Goal: Task Accomplishment & Management: Manage account settings

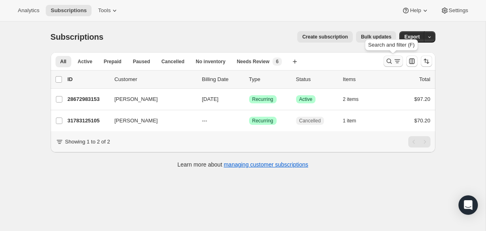
click at [387, 62] on icon "Search and filter results" at bounding box center [390, 61] width 8 height 8
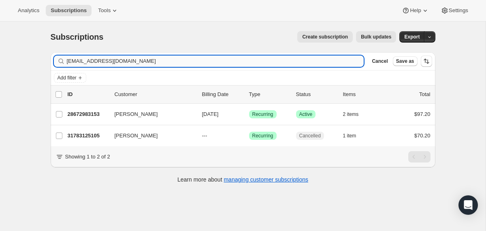
click at [316, 60] on input "[EMAIL_ADDRESS][DOMAIN_NAME]" at bounding box center [216, 61] width 298 height 11
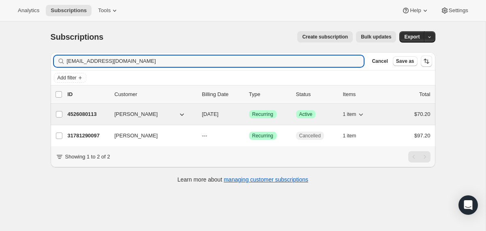
type input "[EMAIL_ADDRESS][DOMAIN_NAME]"
click at [199, 115] on div "4526080113 [PERSON_NAME] [DATE] Success Recurring Success Active 1 item $70.20" at bounding box center [249, 114] width 363 height 11
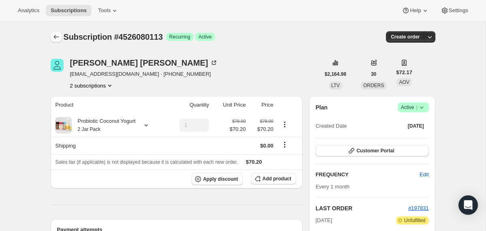
click at [57, 36] on icon "Subscriptions" at bounding box center [56, 37] width 8 height 8
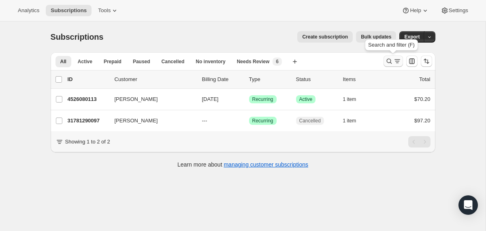
click at [390, 62] on icon "Search and filter results" at bounding box center [390, 61] width 8 height 8
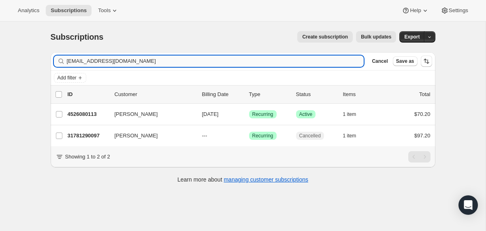
click at [282, 60] on input "[EMAIL_ADDRESS][DOMAIN_NAME]" at bounding box center [216, 61] width 298 height 11
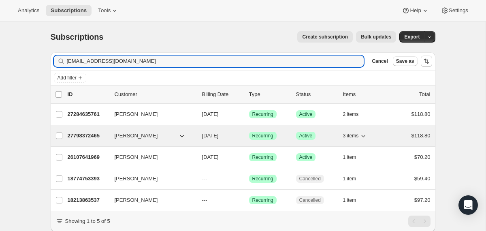
type input "[EMAIL_ADDRESS][DOMAIN_NAME]"
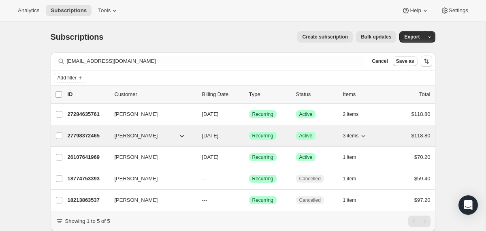
click at [198, 137] on div "27798372465 [PERSON_NAME] [DATE] Success Recurring Success Active 3 items $118.…" at bounding box center [249, 135] width 363 height 11
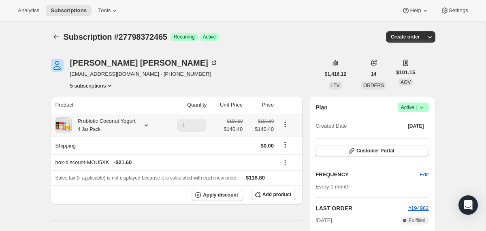
click at [113, 118] on div "Probiotic Coconut Yogurt 4 Jar Pack" at bounding box center [104, 125] width 64 height 16
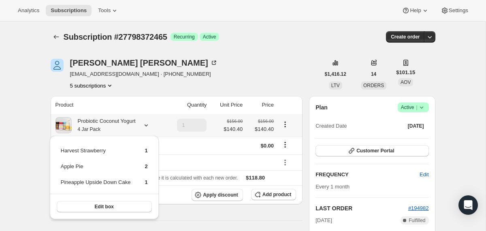
click at [113, 118] on div "Probiotic Coconut Yogurt 4 Jar Pack" at bounding box center [104, 125] width 64 height 16
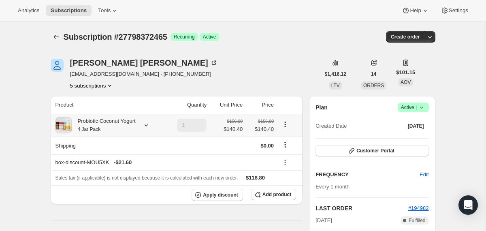
scroll to position [132, 0]
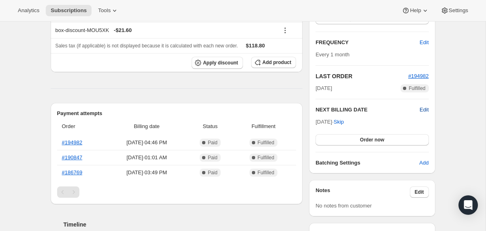
click at [426, 109] on span "Edit" at bounding box center [424, 110] width 9 height 8
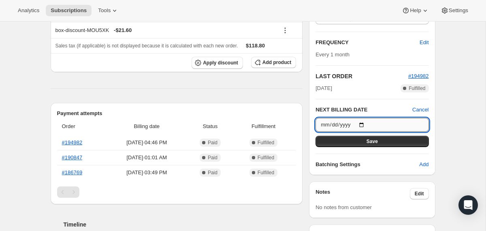
click at [362, 126] on input "[DATE]" at bounding box center [372, 125] width 113 height 14
type input "[DATE]"
click at [333, 141] on button "Save" at bounding box center [372, 141] width 113 height 11
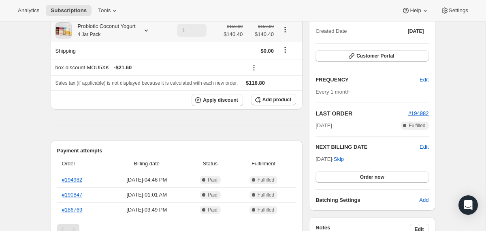
click at [130, 35] on div "Probiotic Coconut Yogurt 4 Jar Pack" at bounding box center [104, 30] width 64 height 16
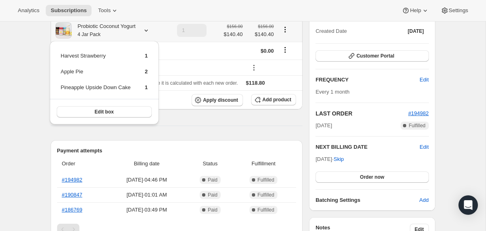
drag, startPoint x: 155, startPoint y: 90, endPoint x: 61, endPoint y: 56, distance: 99.9
click at [61, 56] on div "Harvest Strawberry 1 Apple Pie 2 Pineapple Upside Down Cake 1 Edit box" at bounding box center [104, 83] width 109 height 84
copy tbody
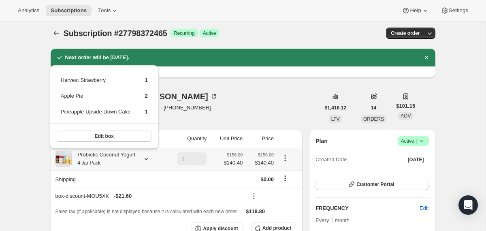
scroll to position [0, 0]
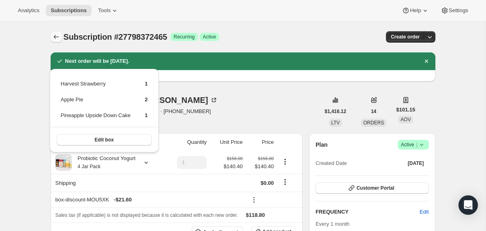
click at [55, 36] on icon "Subscriptions" at bounding box center [56, 37] width 8 height 8
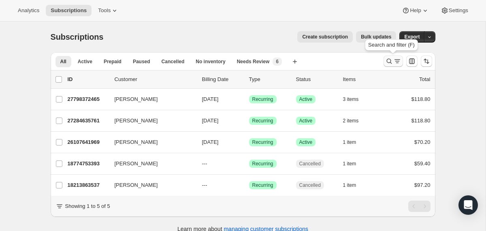
click at [385, 62] on button "Search and filter results" at bounding box center [393, 61] width 19 height 11
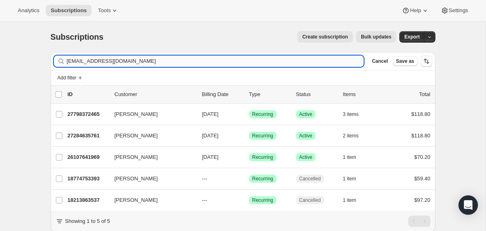
click at [287, 60] on input "[EMAIL_ADDRESS][DOMAIN_NAME]" at bounding box center [216, 61] width 298 height 11
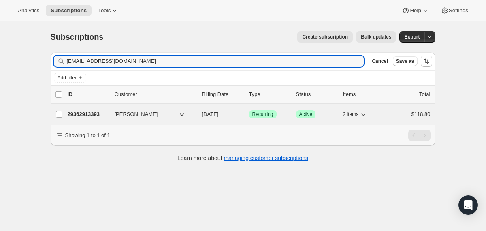
type input "[EMAIL_ADDRESS][DOMAIN_NAME]"
click at [201, 114] on div "29362913393 [PERSON_NAME] [DATE] Success Recurring Success Active 2 items $118.…" at bounding box center [249, 114] width 363 height 11
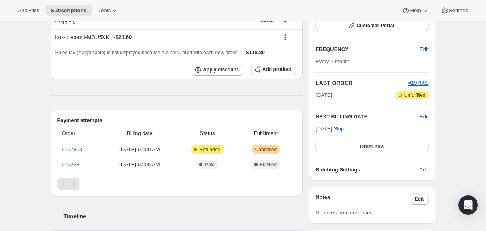
scroll to position [45, 0]
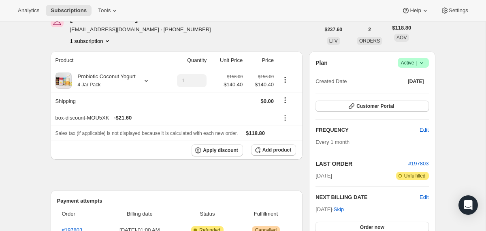
click at [420, 65] on icon at bounding box center [422, 63] width 8 height 8
click at [408, 91] on span "Cancel subscription" at bounding box center [411, 93] width 46 height 6
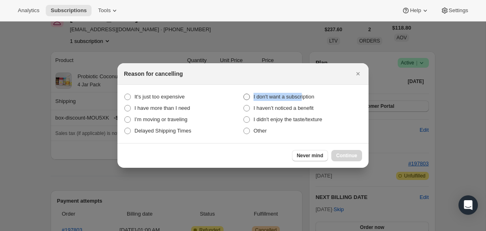
click at [306, 93] on span "I don't want a subscription" at bounding box center [284, 97] width 61 height 8
click at [313, 96] on span "I don't want a subscription" at bounding box center [284, 97] width 61 height 6
click at [244, 94] on subscription "I don't want a subscription" at bounding box center [244, 94] width 0 height 0
radio subscription "true"
click at [341, 155] on span "Continue" at bounding box center [346, 155] width 21 height 6
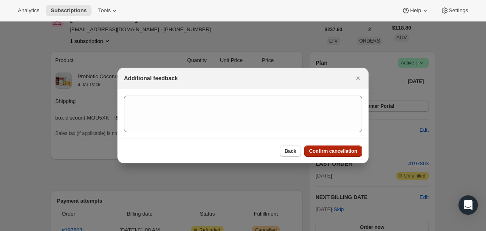
click at [341, 153] on span "Confirm cancellation" at bounding box center [333, 151] width 48 height 6
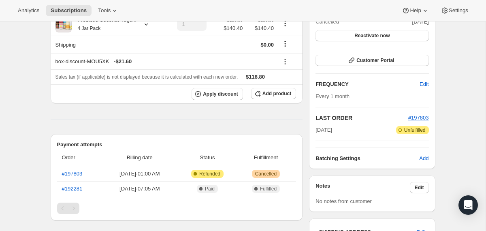
scroll to position [0, 0]
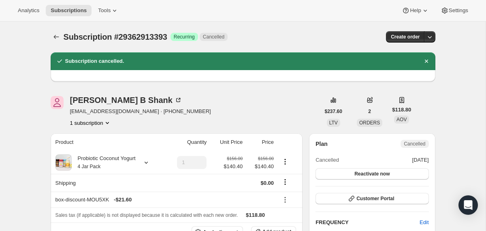
click at [52, 36] on icon "Subscriptions" at bounding box center [56, 37] width 8 height 8
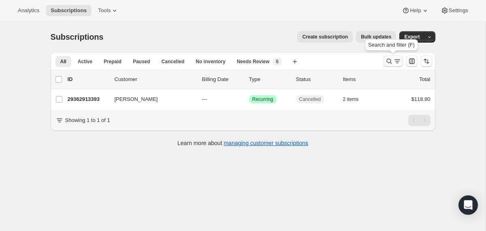
click at [388, 63] on icon "Search and filter results" at bounding box center [390, 61] width 8 height 8
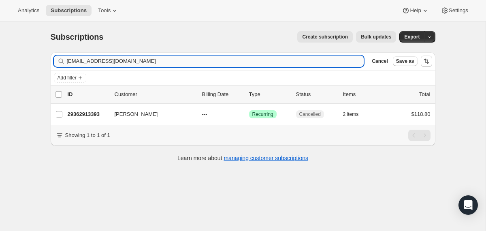
drag, startPoint x: 388, startPoint y: 63, endPoint x: 285, endPoint y: 62, distance: 102.2
click at [285, 62] on input "[EMAIL_ADDRESS][DOMAIN_NAME]" at bounding box center [216, 61] width 298 height 11
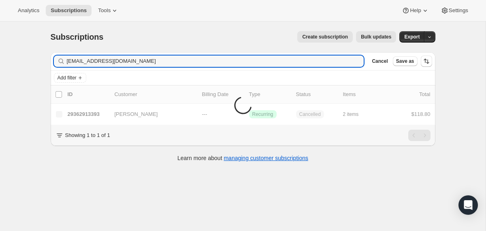
type input "[EMAIL_ADDRESS][DOMAIN_NAME]"
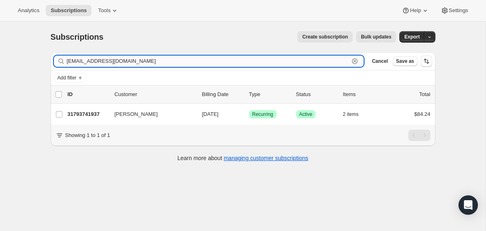
click at [123, 65] on input "[EMAIL_ADDRESS][DOMAIN_NAME]" at bounding box center [208, 61] width 283 height 11
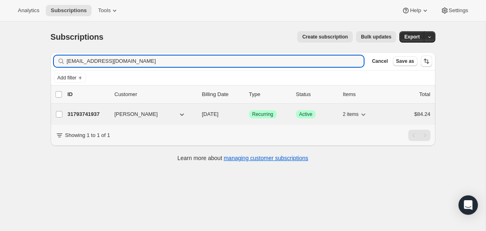
click at [202, 115] on span "[DATE]" at bounding box center [210, 114] width 17 height 6
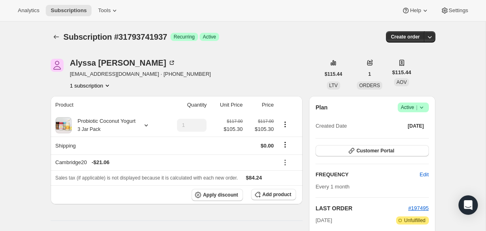
click at [422, 109] on icon at bounding box center [422, 107] width 8 height 8
click at [415, 141] on span "Cancel subscription" at bounding box center [411, 137] width 46 height 8
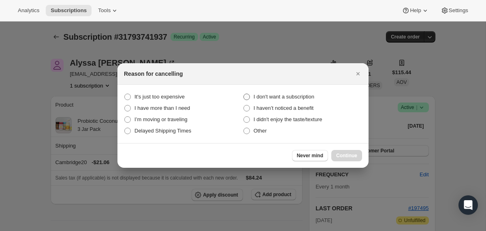
click at [297, 95] on span "I don't want a subscription" at bounding box center [284, 97] width 61 height 6
click at [244, 94] on subscription "I don't want a subscription" at bounding box center [244, 94] width 0 height 0
radio subscription "true"
click at [345, 155] on span "Continue" at bounding box center [346, 155] width 21 height 6
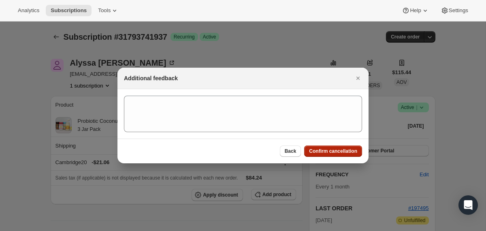
click at [343, 152] on span "Confirm cancellation" at bounding box center [333, 151] width 48 height 6
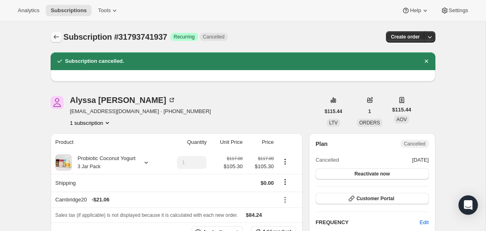
click at [56, 36] on icon "Subscriptions" at bounding box center [56, 37] width 8 height 8
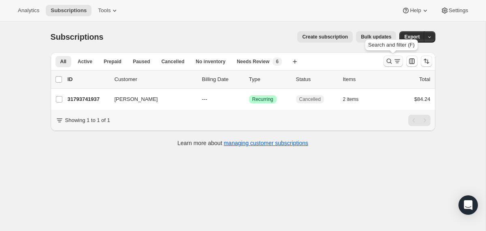
click at [390, 61] on icon "Search and filter results" at bounding box center [390, 61] width 8 height 8
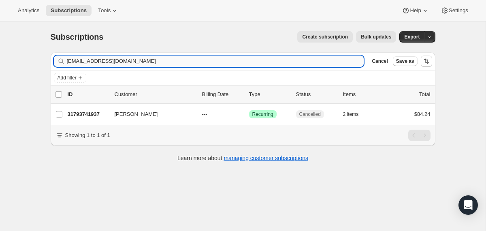
click at [270, 59] on input "[EMAIL_ADDRESS][DOMAIN_NAME]" at bounding box center [216, 61] width 298 height 11
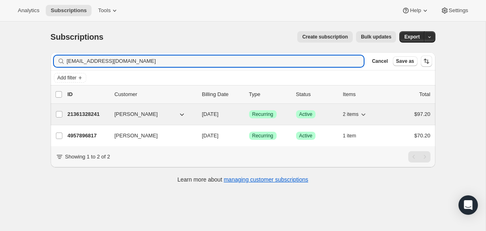
type input "[EMAIL_ADDRESS][DOMAIN_NAME]"
click at [199, 116] on div "21361328241 [PERSON_NAME] [DATE] Success Recurring Success Active 2 items $97.20" at bounding box center [249, 114] width 363 height 11
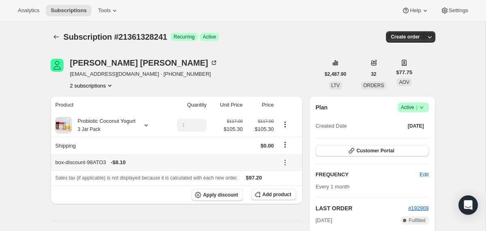
scroll to position [28, 0]
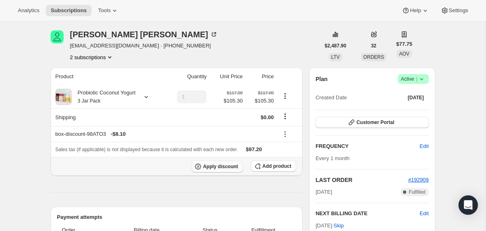
click at [210, 165] on span "Apply discount" at bounding box center [220, 166] width 35 height 6
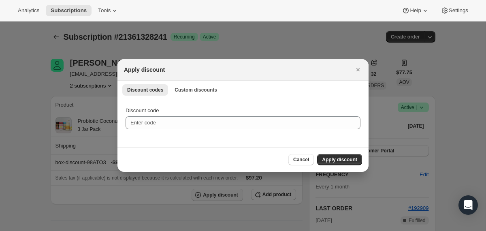
scroll to position [0, 0]
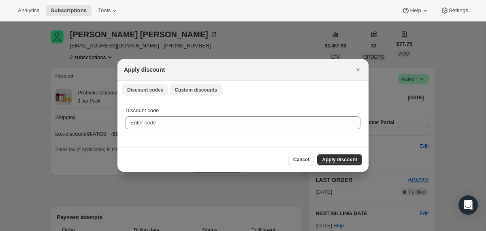
click at [197, 85] on button "Custom discounts" at bounding box center [196, 89] width 52 height 11
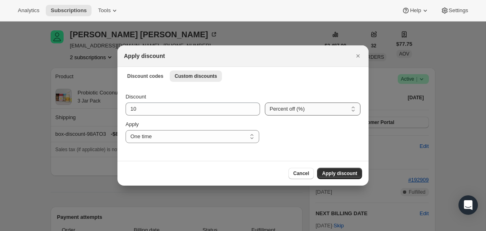
click at [281, 109] on select "Percent off (%) Amount off ($)" at bounding box center [313, 109] width 96 height 13
select select "fixed"
click at [265, 103] on select "Percent off (%) Amount off ($)" at bounding box center [313, 109] width 96 height 13
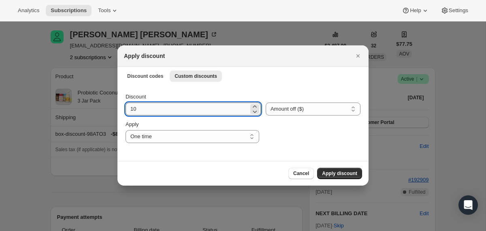
click at [207, 111] on input "10" at bounding box center [187, 109] width 123 height 13
type input "97.20"
click at [347, 175] on span "Apply discount" at bounding box center [339, 173] width 35 height 6
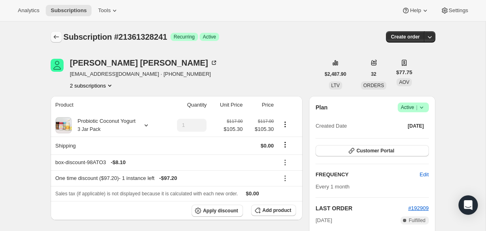
click at [54, 36] on icon "Subscriptions" at bounding box center [56, 37] width 8 height 8
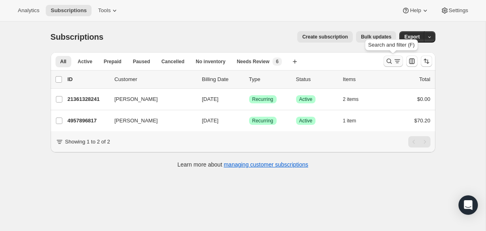
click at [390, 62] on icon "Search and filter results" at bounding box center [389, 61] width 5 height 5
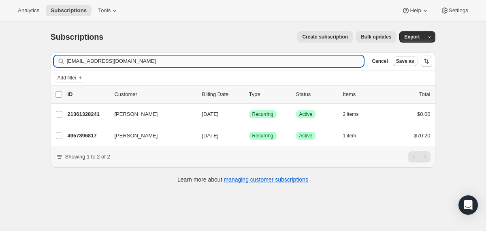
click at [313, 61] on input "[EMAIL_ADDRESS][DOMAIN_NAME]" at bounding box center [216, 61] width 298 height 11
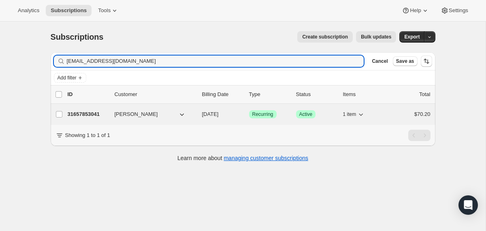
type input "[EMAIL_ADDRESS][DOMAIN_NAME]"
click at [197, 113] on div "31657853041 [PERSON_NAME] [DATE] Success Recurring Success Active 1 item $70.20" at bounding box center [249, 114] width 363 height 11
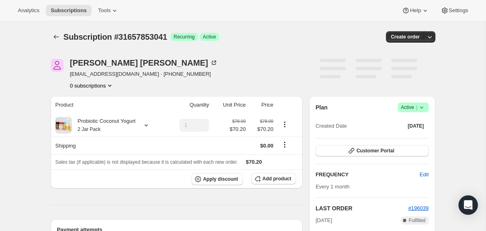
click at [423, 104] on icon at bounding box center [422, 107] width 8 height 8
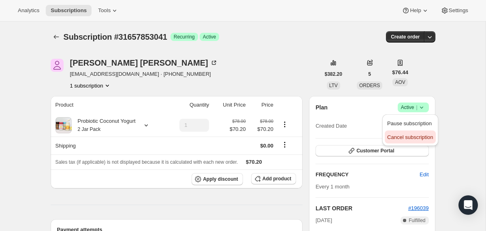
click at [411, 139] on span "Cancel subscription" at bounding box center [411, 137] width 46 height 6
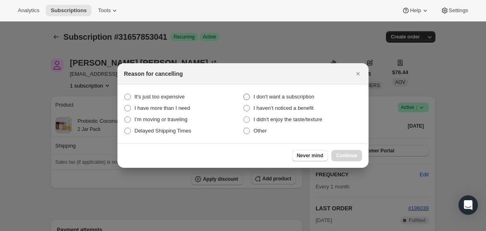
click at [304, 96] on span "I don't want a subscription" at bounding box center [284, 97] width 61 height 6
click at [244, 94] on subscription "I don't want a subscription" at bounding box center [244, 94] width 0 height 0
radio subscription "true"
click at [349, 155] on span "Continue" at bounding box center [346, 155] width 21 height 6
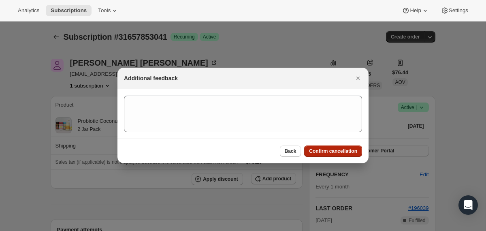
click at [348, 152] on span "Confirm cancellation" at bounding box center [333, 151] width 48 height 6
